Goal: Check status: Check status

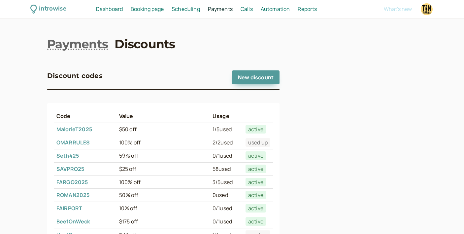
click at [114, 9] on span "Dashboard" at bounding box center [109, 8] width 27 height 7
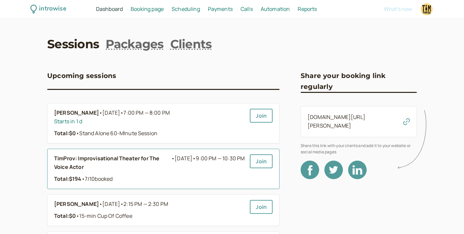
click at [126, 158] on b "TimProv: Improvisational Theater for The Voice Actor" at bounding box center [112, 162] width 117 height 17
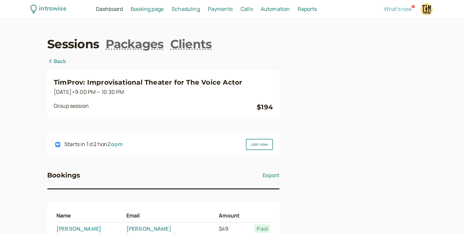
click at [108, 142] on div "Starts in 1 d 2 h on Zoom" at bounding box center [93, 144] width 58 height 9
click at [121, 144] on link "Zoom" at bounding box center [114, 143] width 15 height 7
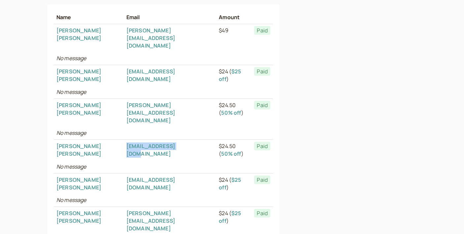
scroll to position [201, 0]
